Goal: Task Accomplishment & Management: Manage account settings

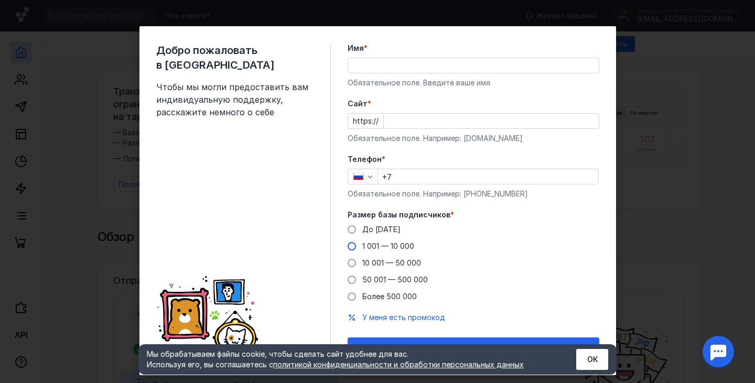
click at [375, 246] on span "1 001 — 10 000" at bounding box center [388, 246] width 52 height 9
click at [0, 0] on input "1 001 — 10 000" at bounding box center [0, 0] width 0 height 0
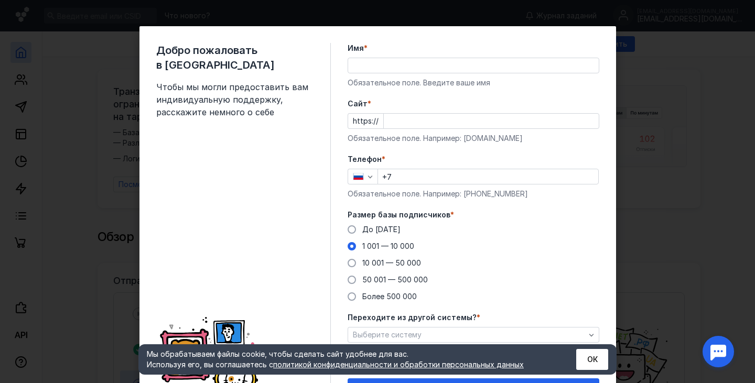
click at [413, 173] on input "+7" at bounding box center [488, 176] width 220 height 15
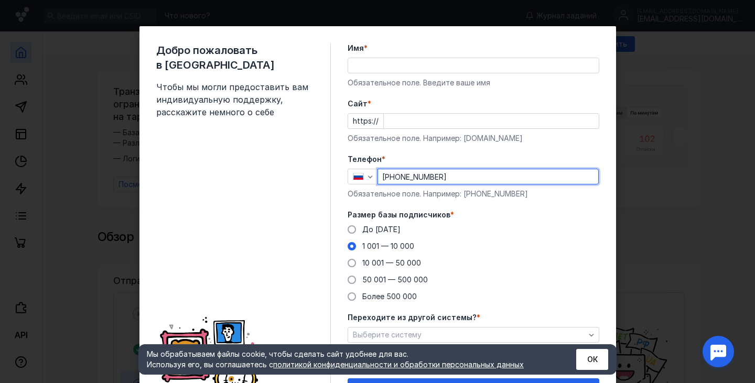
type input "[PHONE_NUMBER]"
click at [413, 119] on input "Cайт *" at bounding box center [491, 121] width 215 height 15
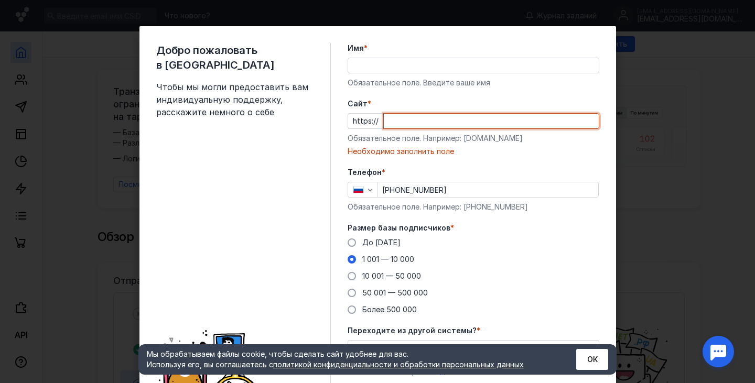
paste input "[DOMAIN_NAME][URL]"
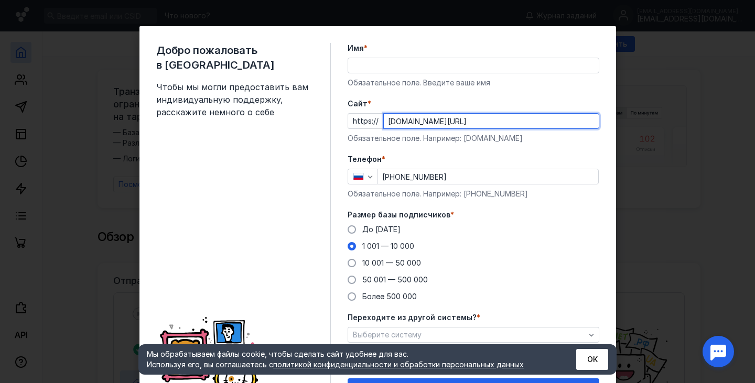
click at [422, 115] on input "[DOMAIN_NAME][URL]" at bounding box center [491, 121] width 215 height 15
type input "[DOMAIN_NAME][URL]"
click at [383, 69] on input "Имя *" at bounding box center [473, 65] width 251 height 15
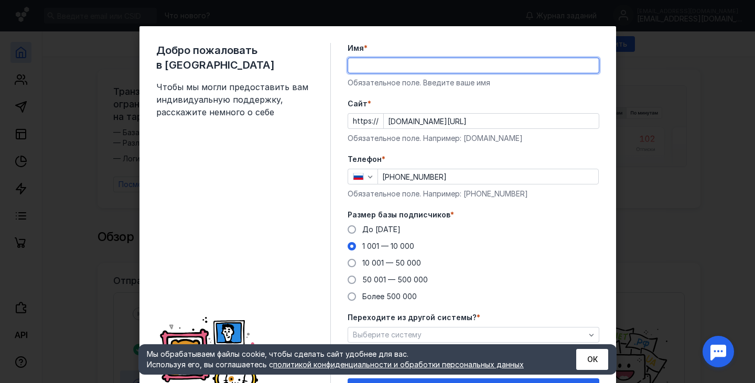
type input "[PERSON_NAME]"
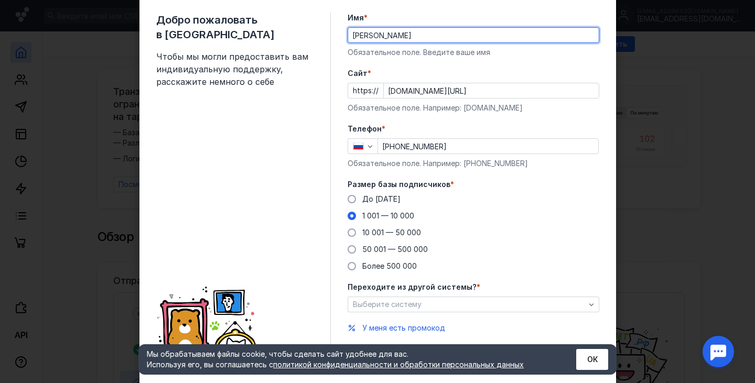
scroll to position [59, 0]
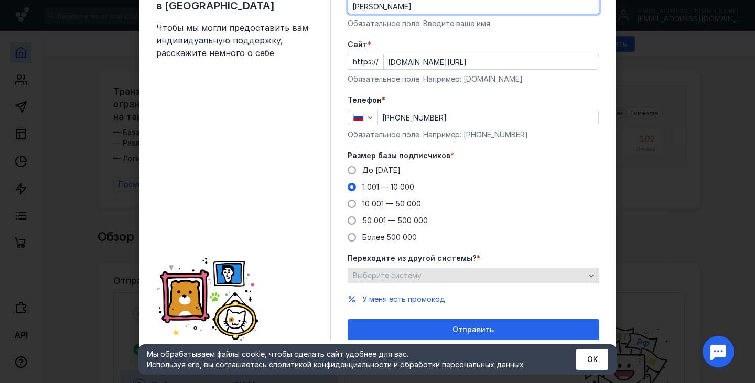
drag, startPoint x: 398, startPoint y: 265, endPoint x: 399, endPoint y: 274, distance: 8.4
click at [398, 265] on div "Переходите из другой системы? * Выберите систему" at bounding box center [473, 268] width 252 height 30
click at [399, 275] on span "Выберите систему" at bounding box center [387, 275] width 69 height 9
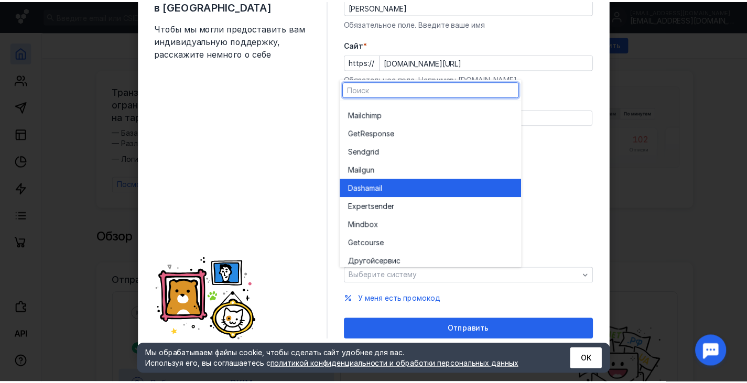
scroll to position [58, 0]
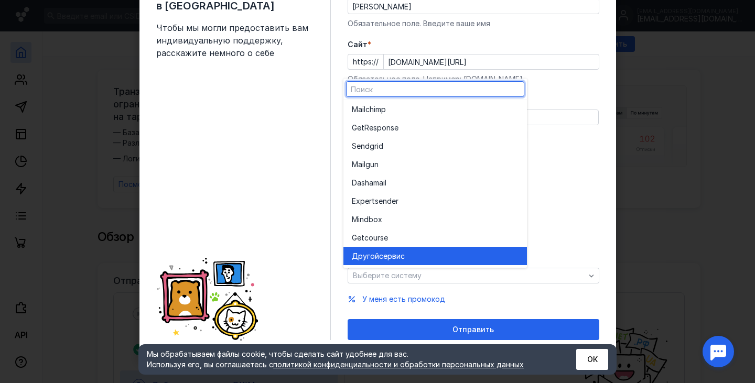
click at [401, 251] on span "сервис" at bounding box center [392, 256] width 26 height 10
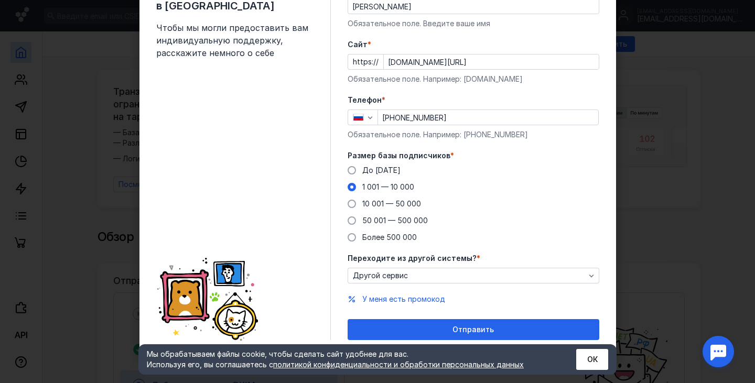
drag, startPoint x: 454, startPoint y: 330, endPoint x: 479, endPoint y: 331, distance: 25.2
click at [454, 330] on span "Отправить" at bounding box center [472, 329] width 41 height 9
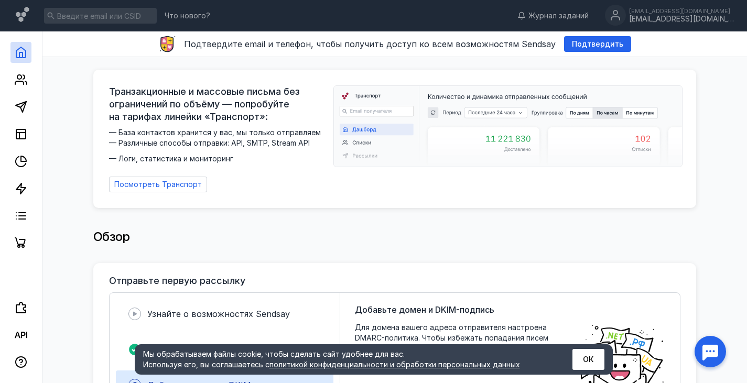
click at [366, 236] on div "Обзор" at bounding box center [394, 236] width 603 height 21
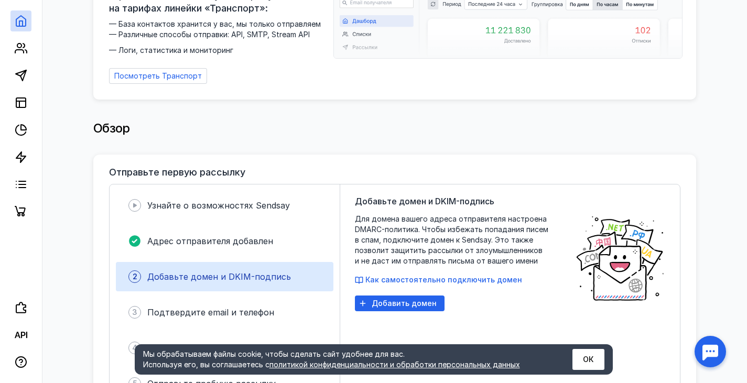
scroll to position [157, 0]
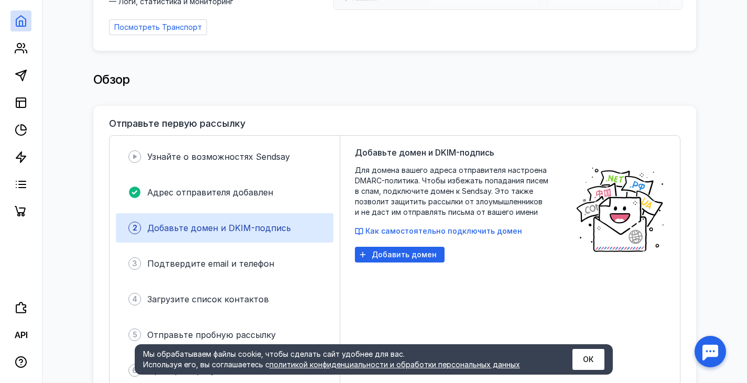
click at [599, 363] on button "ОК" at bounding box center [588, 359] width 32 height 21
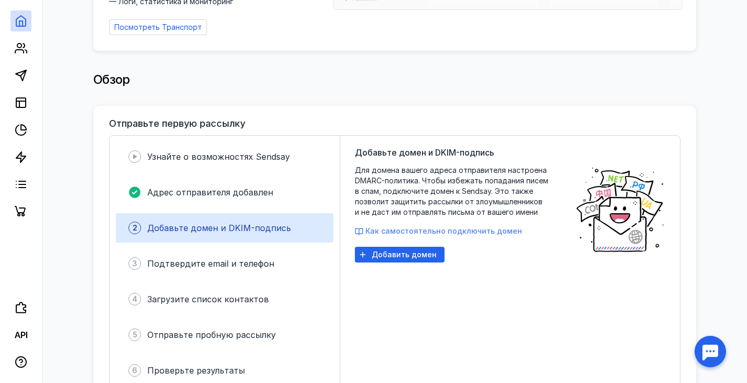
click at [457, 227] on span "Как самостоятельно подключить домен" at bounding box center [443, 230] width 157 height 9
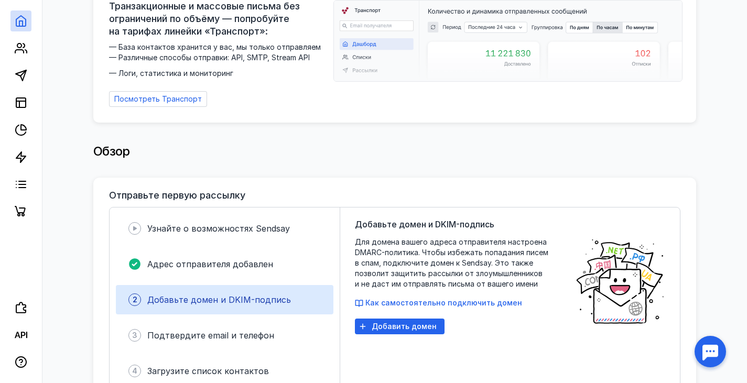
scroll to position [0, 0]
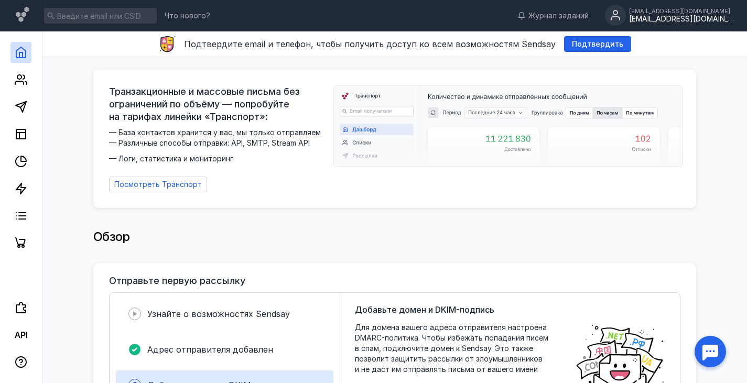
click at [693, 16] on div "[EMAIL_ADDRESS][DOMAIN_NAME]" at bounding box center [681, 19] width 105 height 9
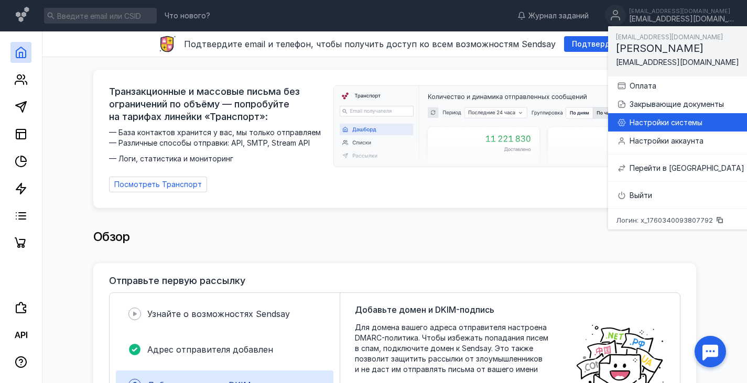
click at [640, 123] on div "Настройки системы" at bounding box center [686, 122] width 115 height 10
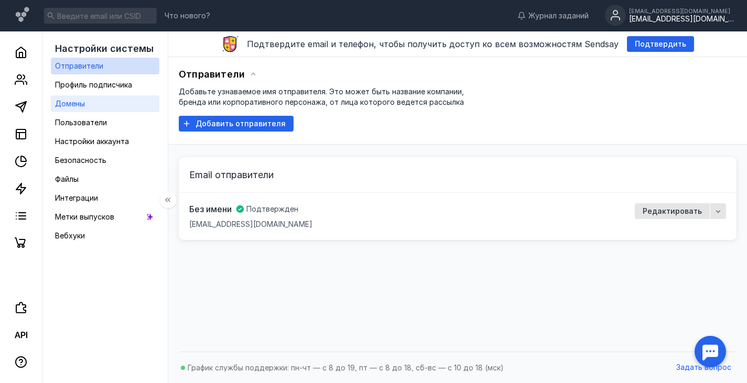
click at [93, 104] on link "Домены" at bounding box center [105, 103] width 108 height 17
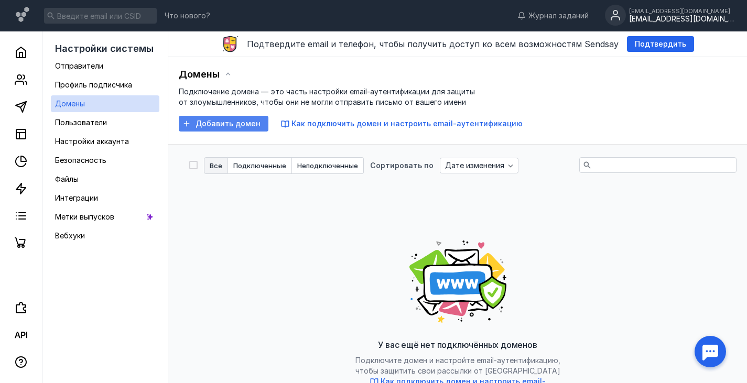
click at [230, 120] on span "Добавить домен" at bounding box center [227, 123] width 65 height 9
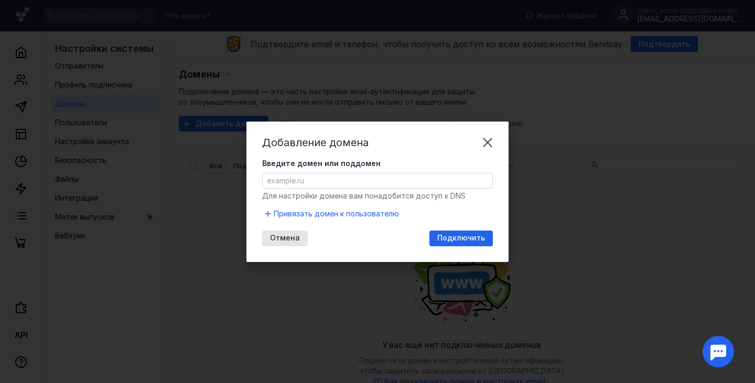
click at [322, 185] on input "Введите домен или поддомен" at bounding box center [378, 180] width 230 height 15
click at [311, 165] on span "Введите домен или поддомен" at bounding box center [321, 163] width 118 height 10
click at [312, 179] on input "Введите домен или поддомен" at bounding box center [378, 180] width 230 height 15
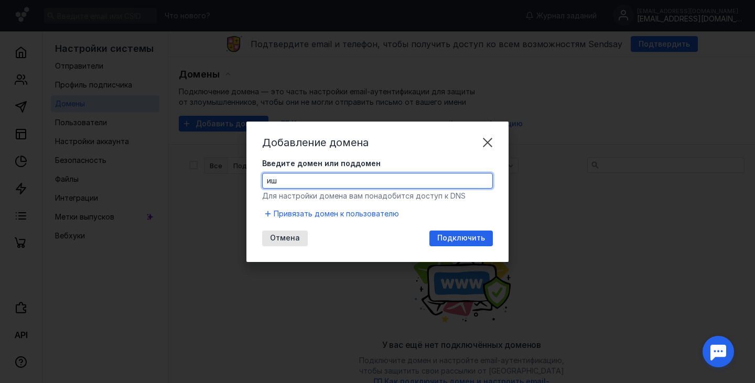
type input "и"
type input "biotechno"
click at [358, 211] on span "Привязать домен к пользователю" at bounding box center [336, 214] width 125 height 10
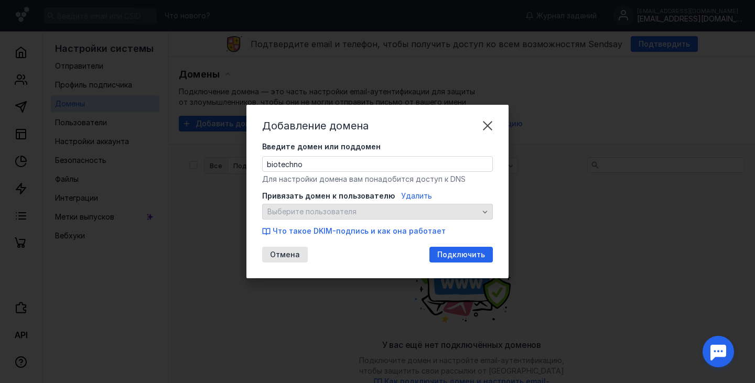
click at [375, 214] on span "Выберите пользователя" at bounding box center [372, 212] width 211 height 9
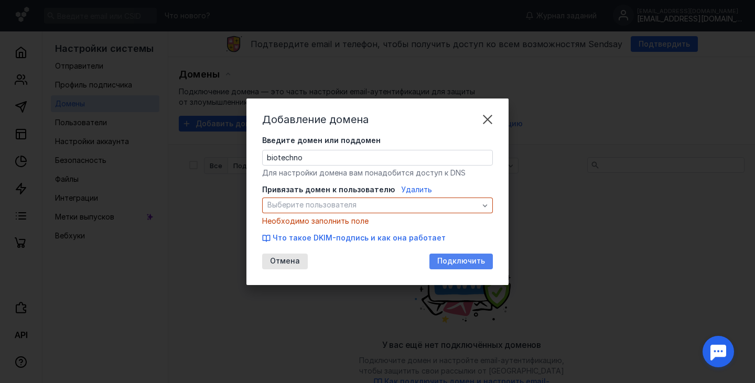
click at [462, 254] on div "Подключить" at bounding box center [460, 262] width 63 height 16
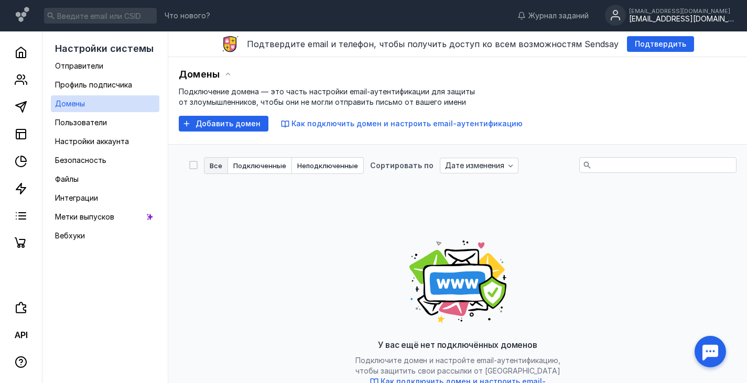
drag, startPoint x: 486, startPoint y: 117, endPoint x: 494, endPoint y: 115, distance: 8.1
click at [702, 18] on div "[EMAIL_ADDRESS][DOMAIN_NAME]" at bounding box center [681, 19] width 105 height 9
